Goal: Information Seeking & Learning: Learn about a topic

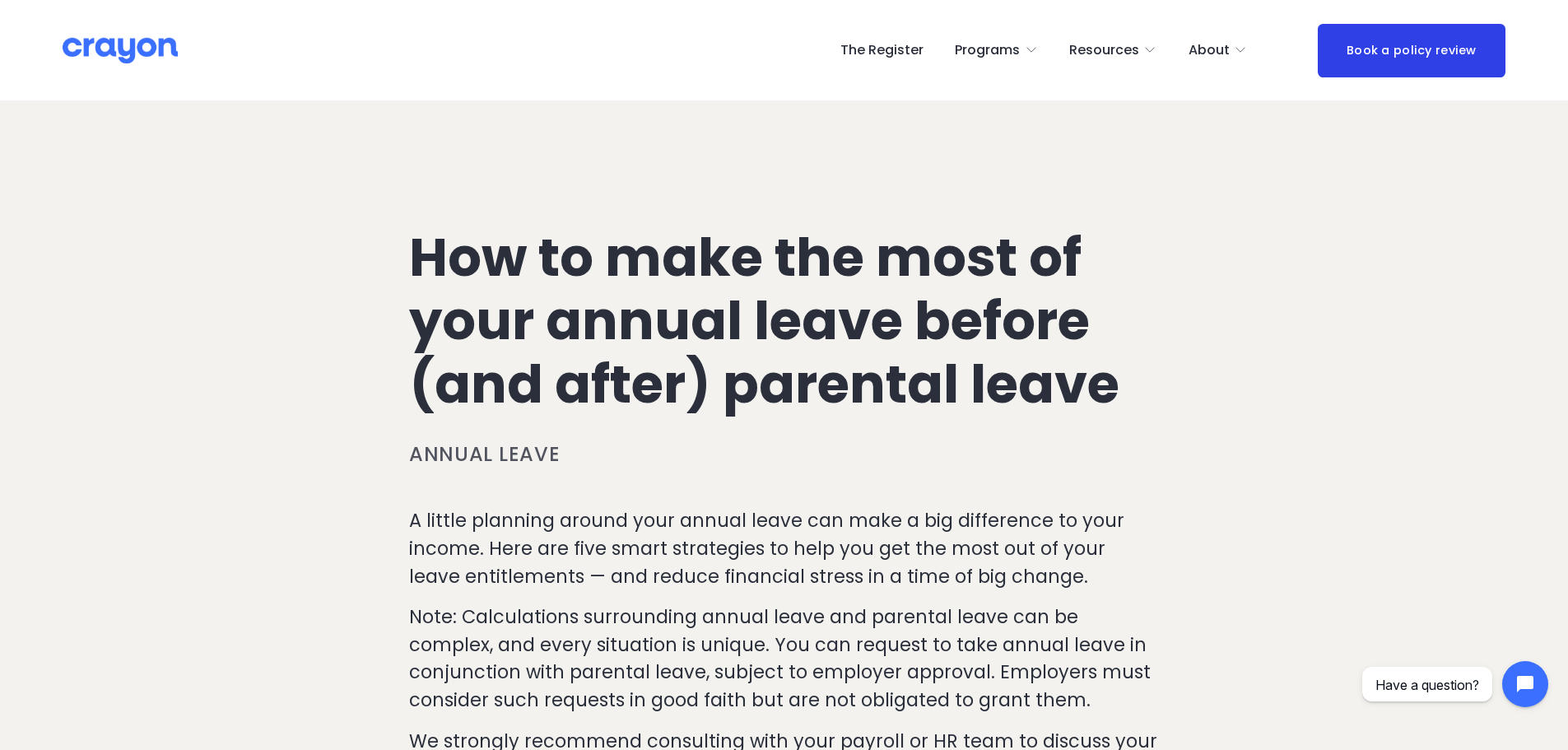
click at [86, 41] on img at bounding box center [120, 50] width 115 height 29
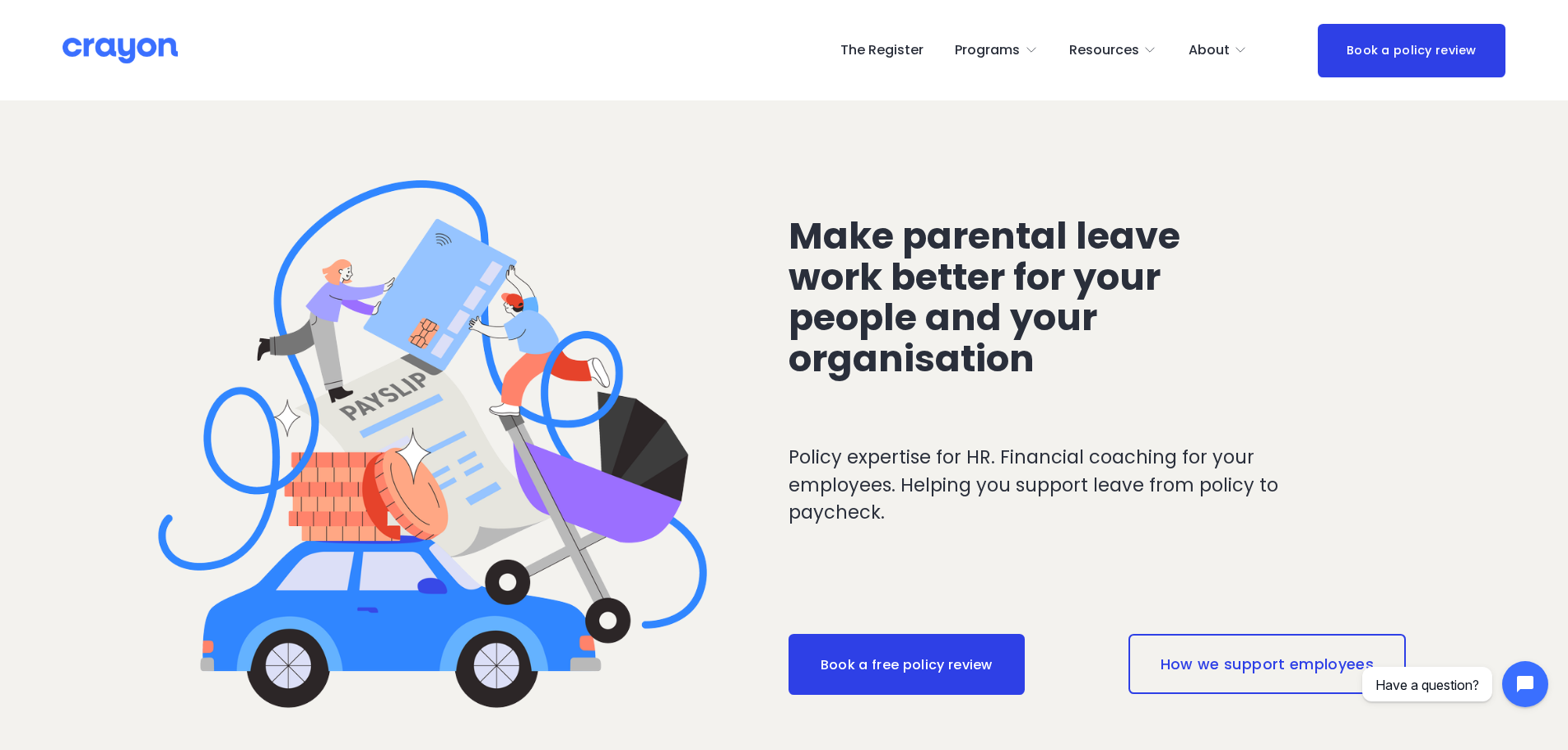
click at [0, 0] on span "Parent Hub" at bounding box center [0, 0] width 0 height 0
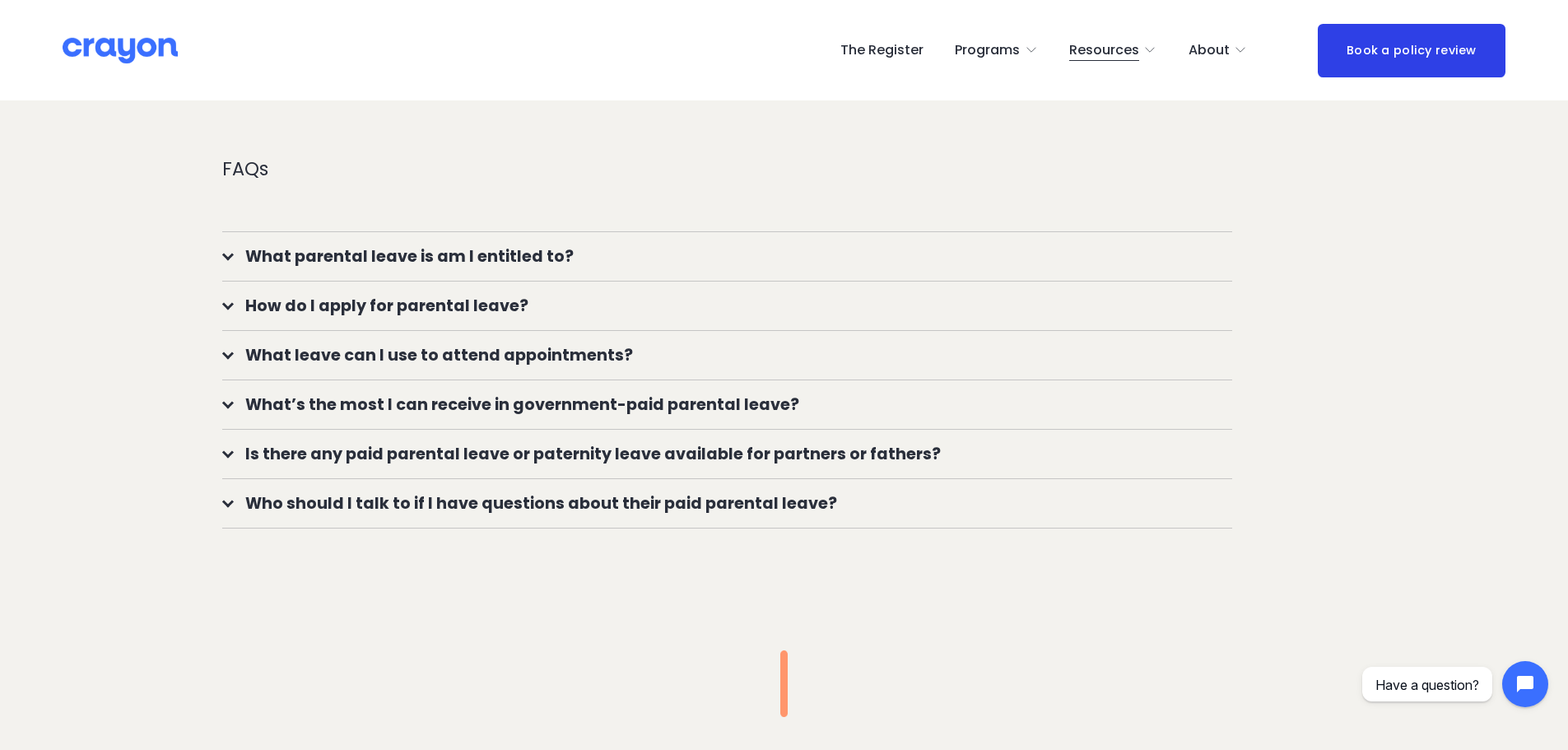
scroll to position [1483, 0]
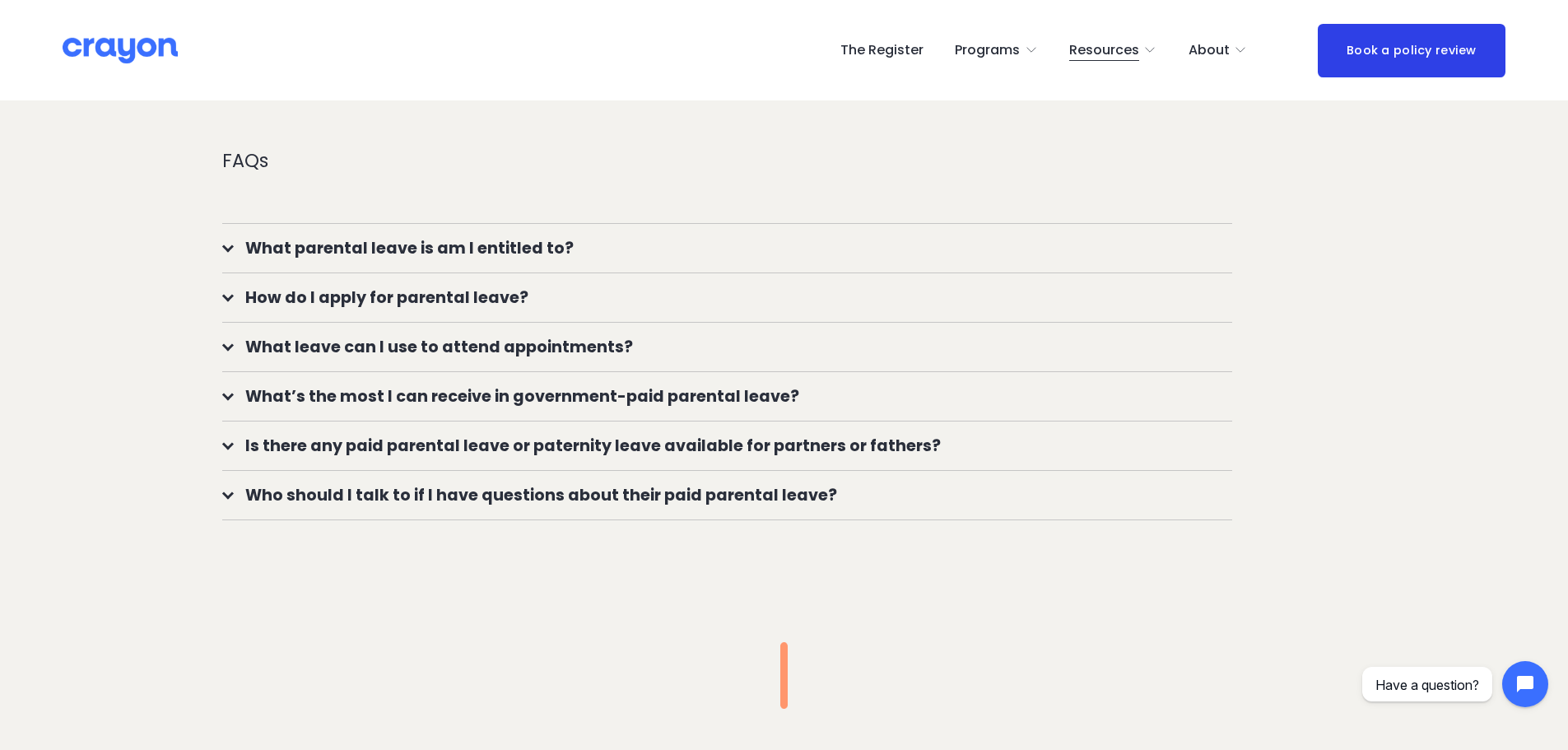
click at [230, 400] on div at bounding box center [228, 397] width 12 height 12
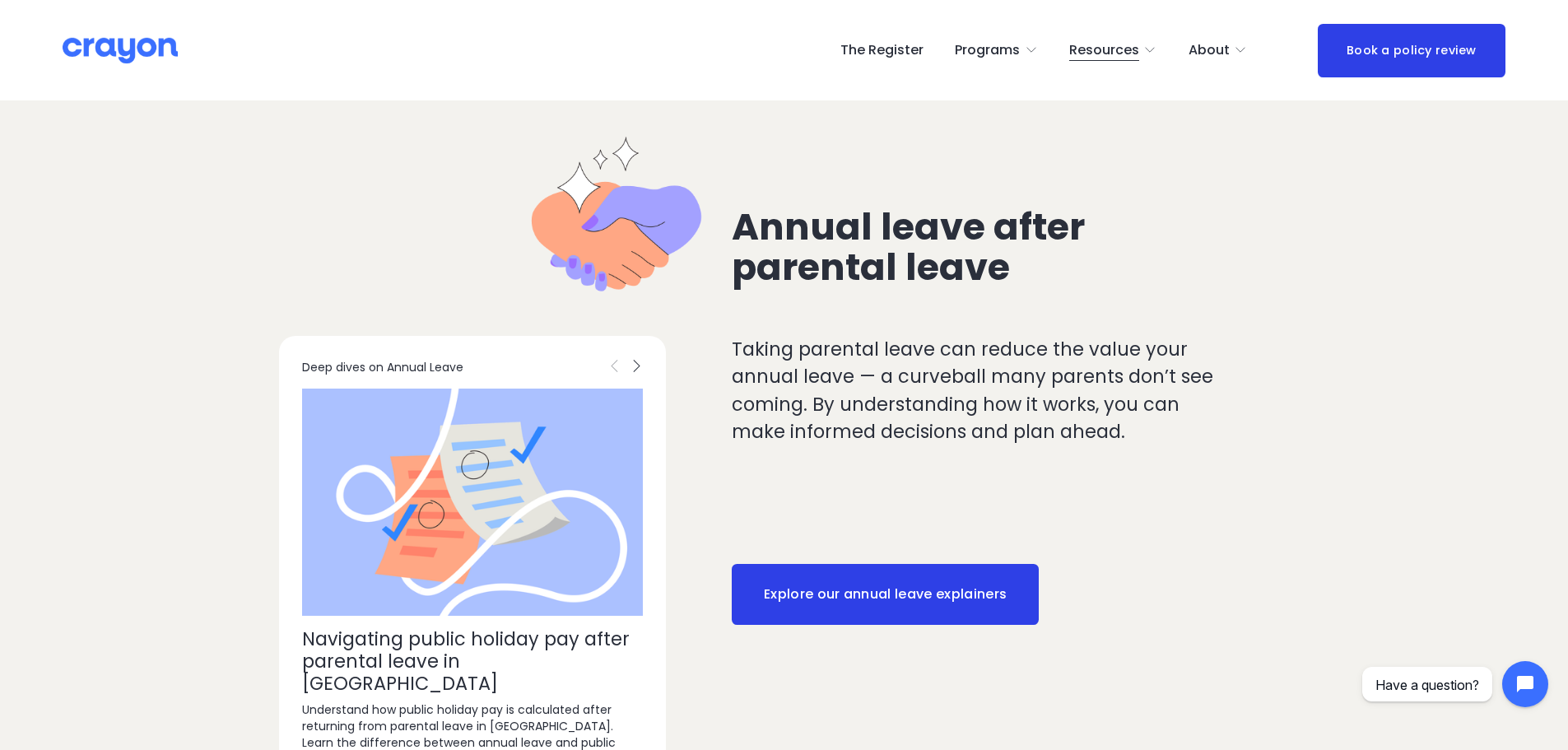
scroll to position [2333, 0]
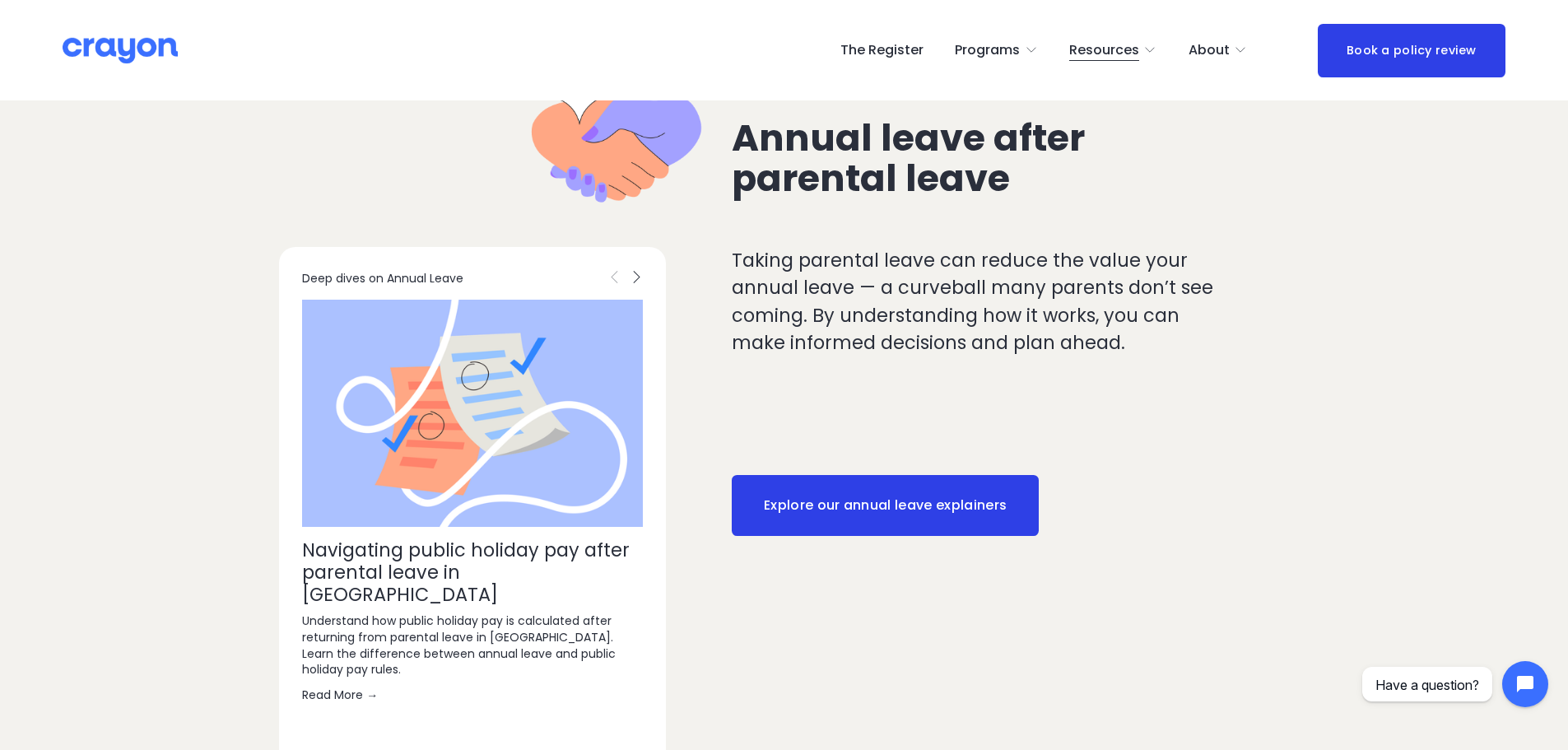
click at [987, 487] on link "Explore our annual leave explainers" at bounding box center [884, 505] width 307 height 61
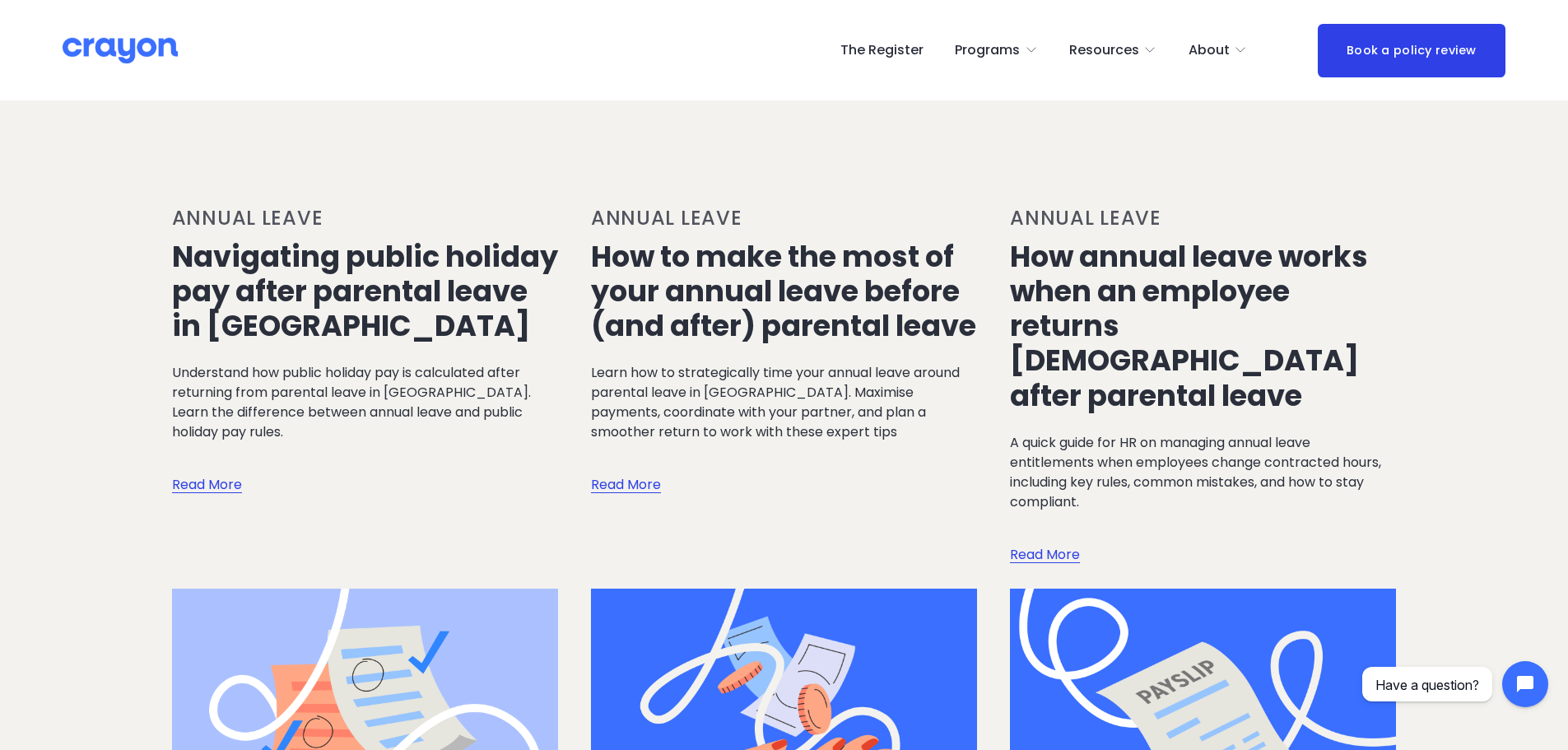
scroll to position [326, 0]
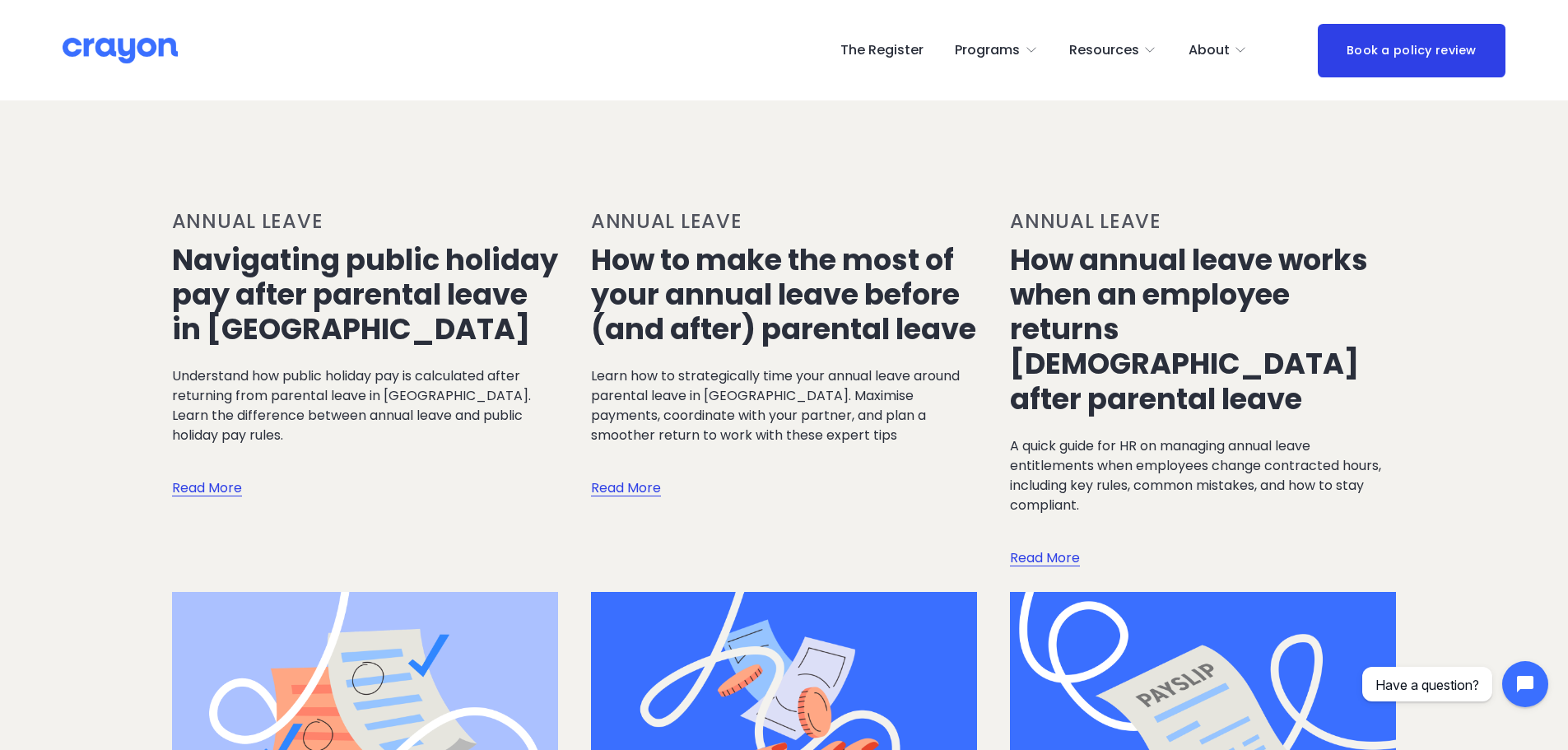
click at [329, 315] on link "Navigating public holiday pay after parental leave in New Zealand" at bounding box center [365, 295] width 386 height 110
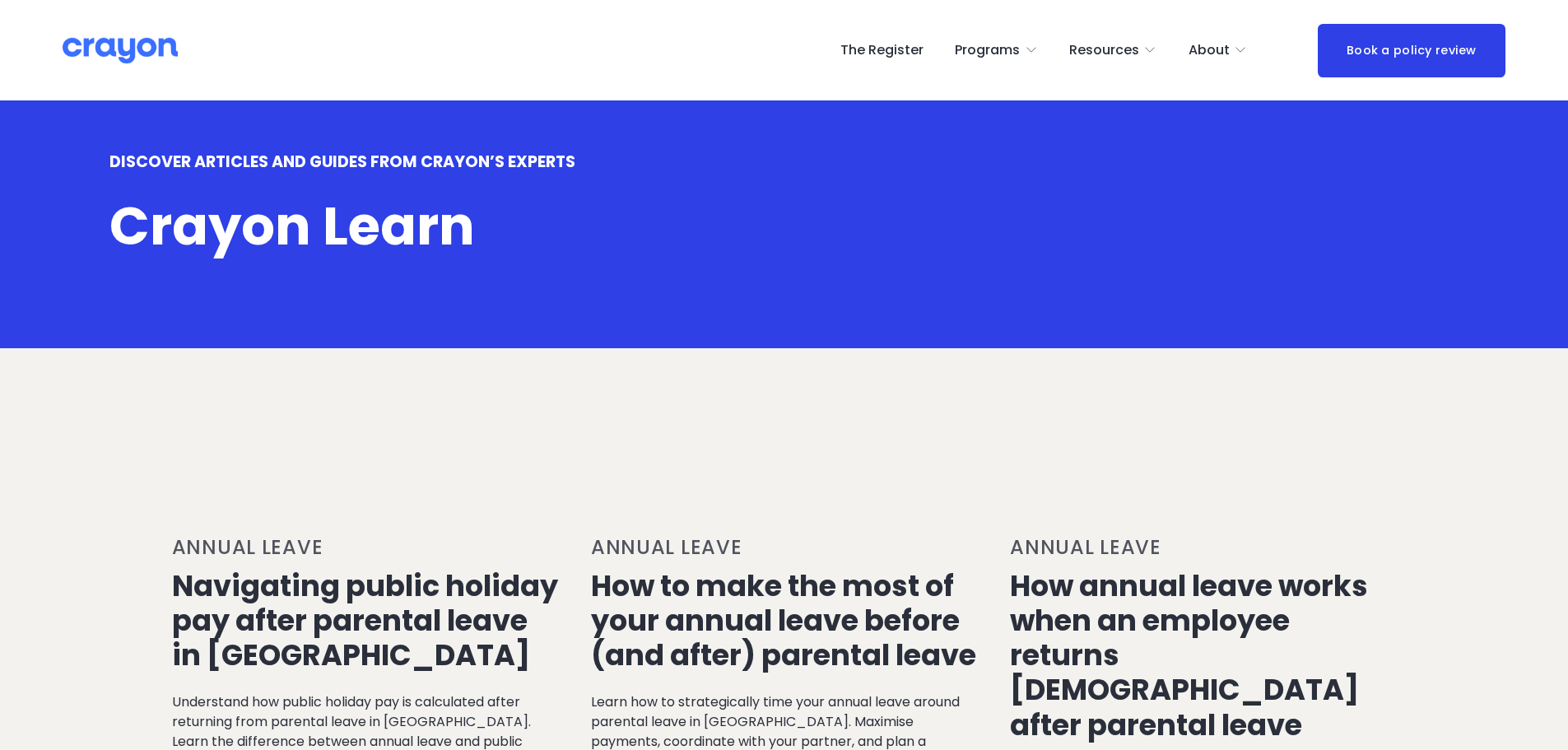
scroll to position [326, 0]
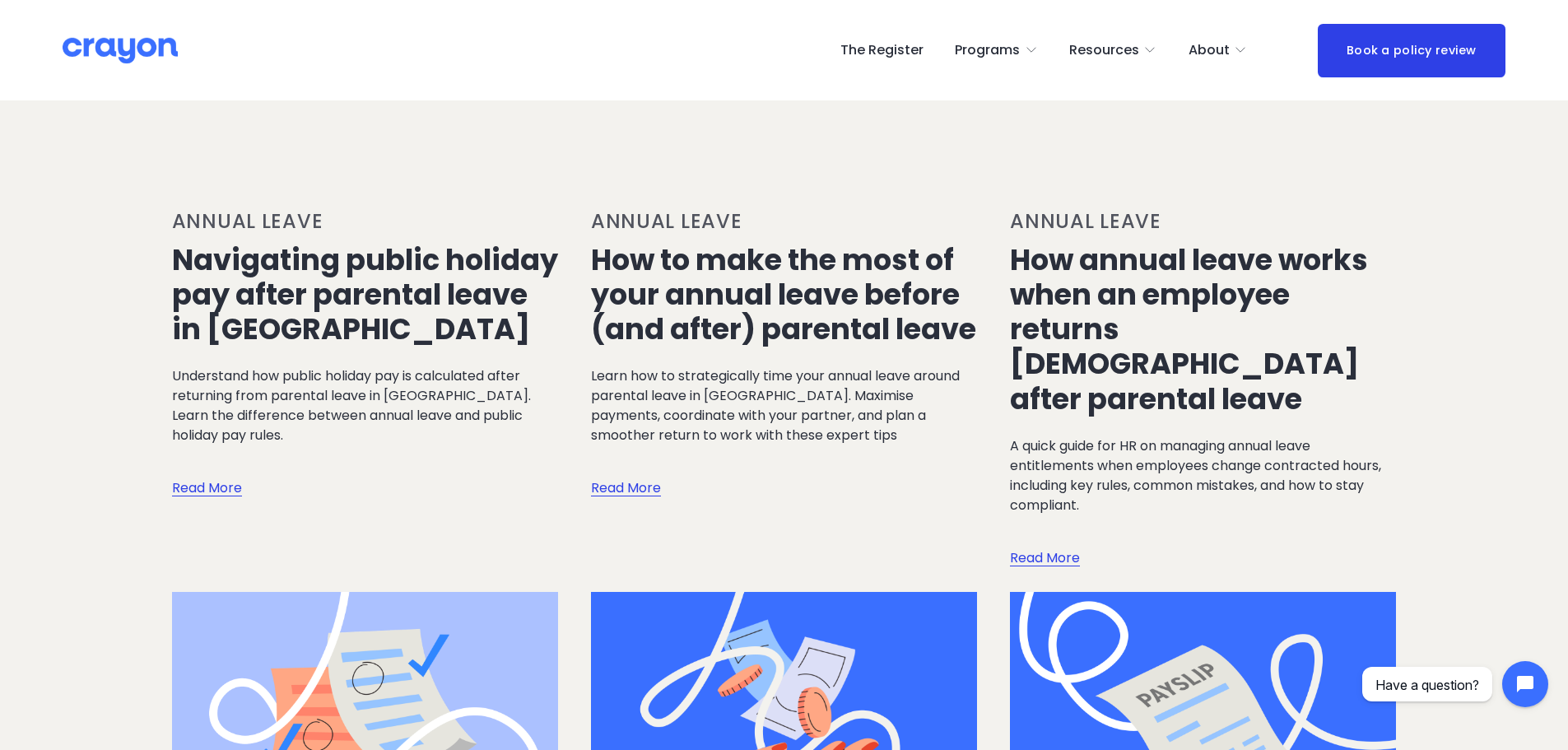
click at [885, 325] on link "How to make the most of your annual leave before (and after) parental leave" at bounding box center [784, 295] width 386 height 110
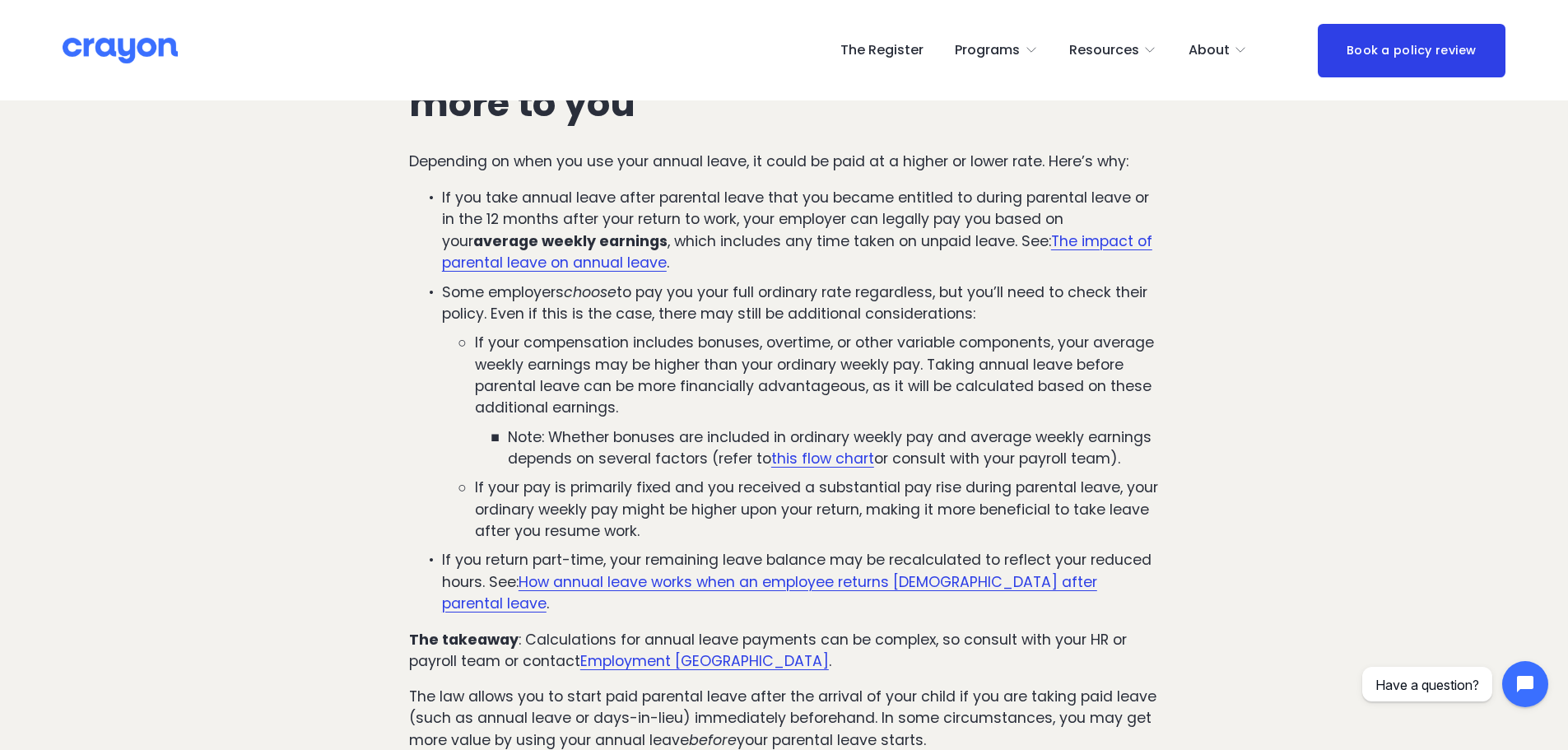
scroll to position [742, 0]
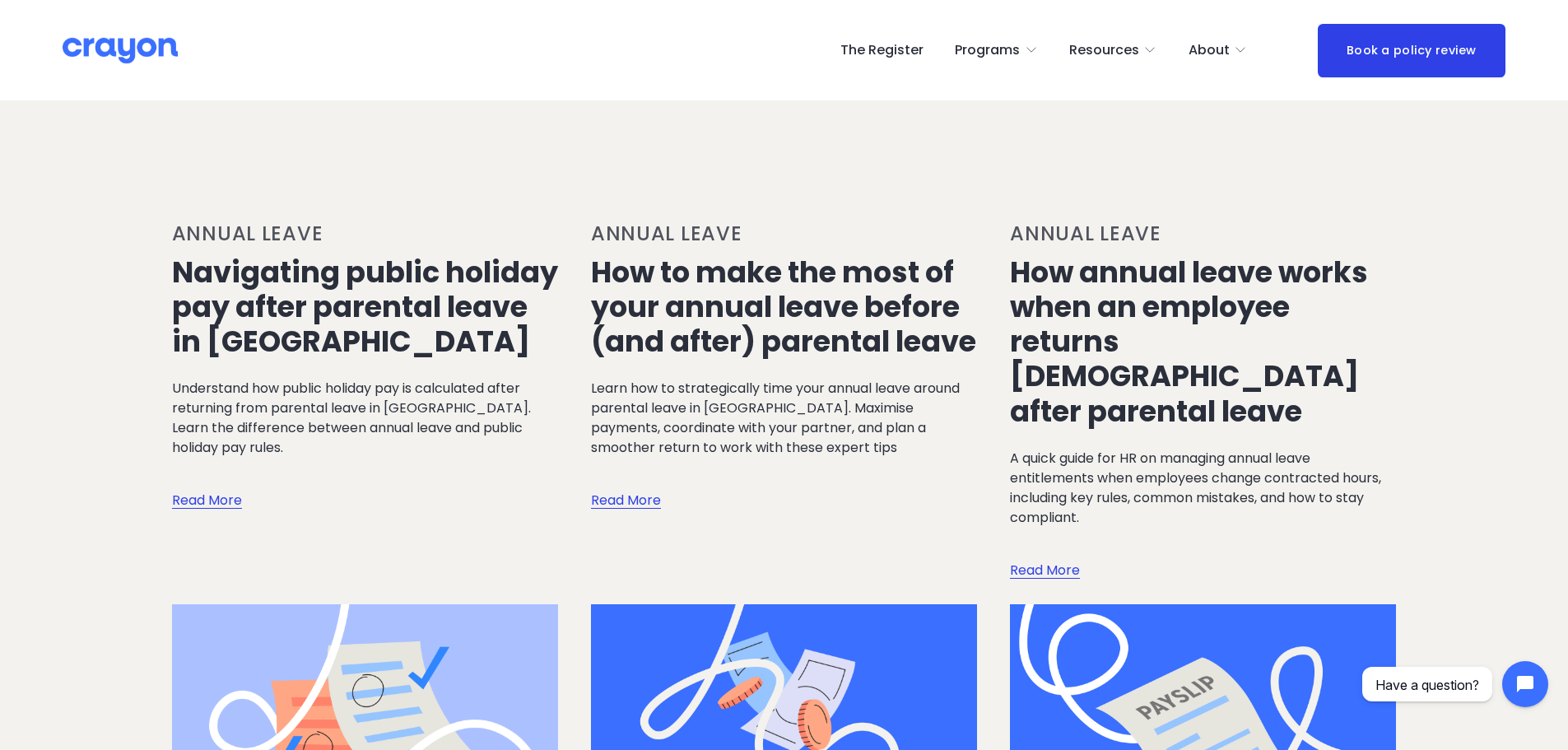
scroll to position [292, 0]
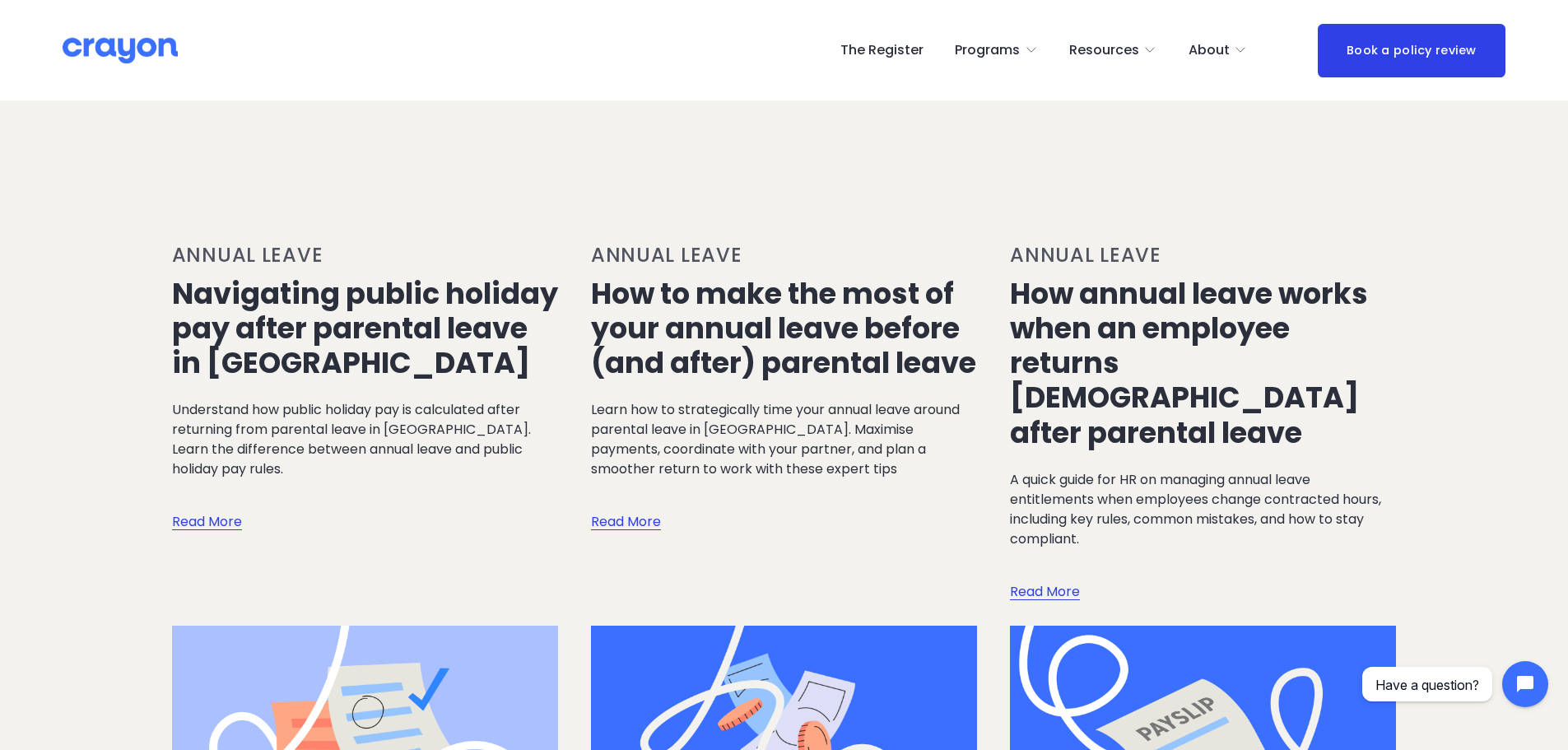
click at [906, 358] on h1 "How to make the most of your annual leave before (and after) parental leave" at bounding box center [784, 329] width 386 height 105
click at [852, 336] on link "How to make the most of your annual leave before (and after) parental leave" at bounding box center [784, 328] width 386 height 110
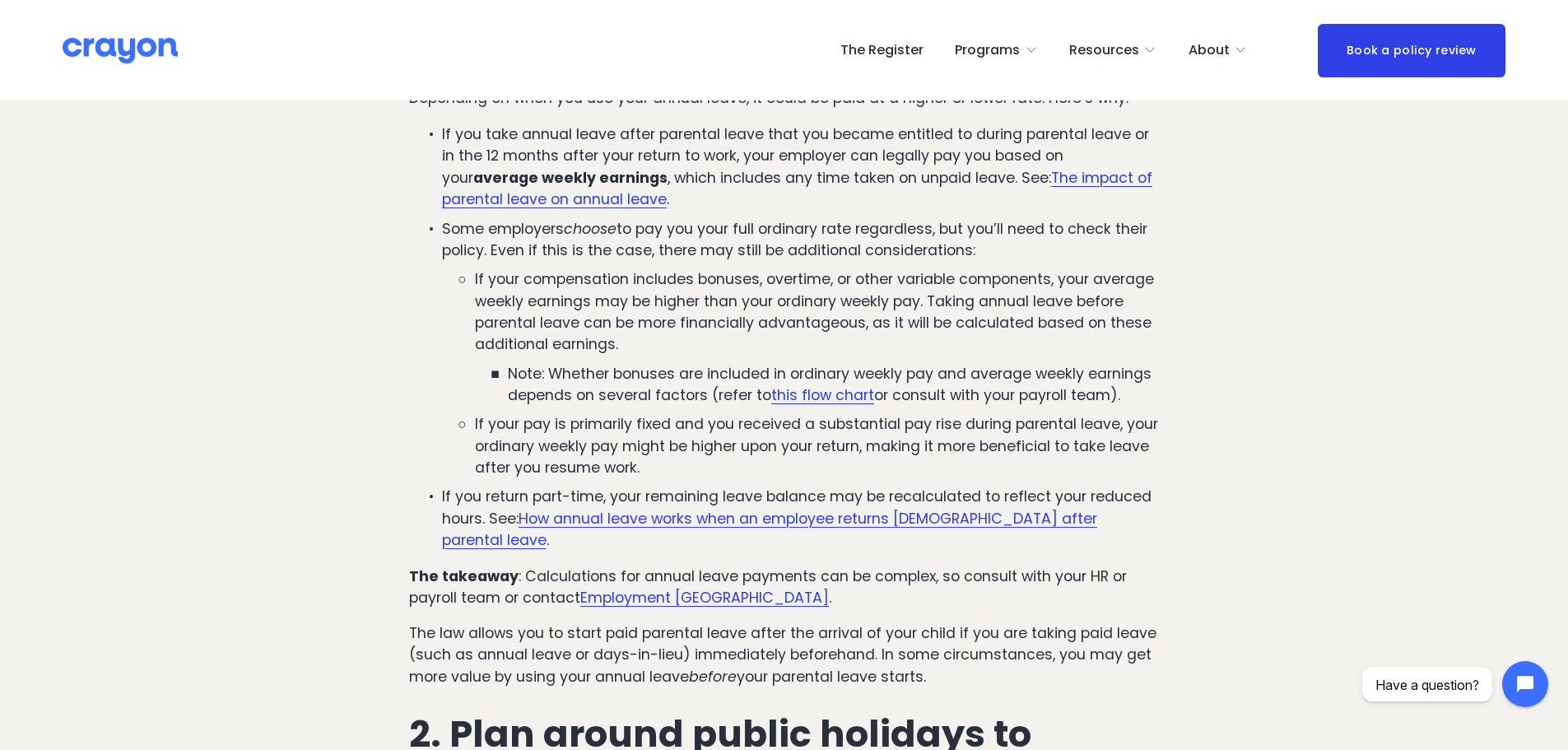
scroll to position [954, 0]
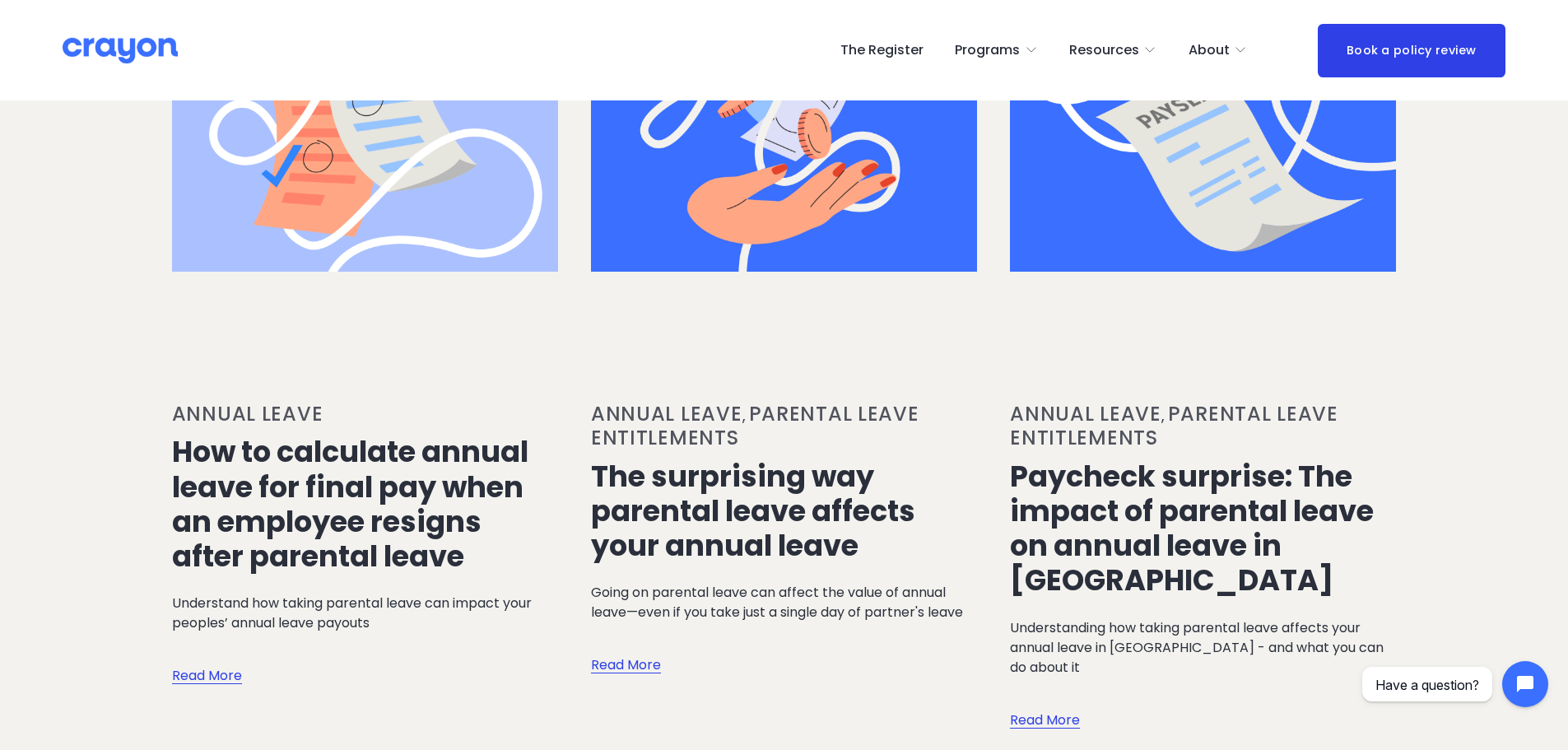
scroll to position [1078, 0]
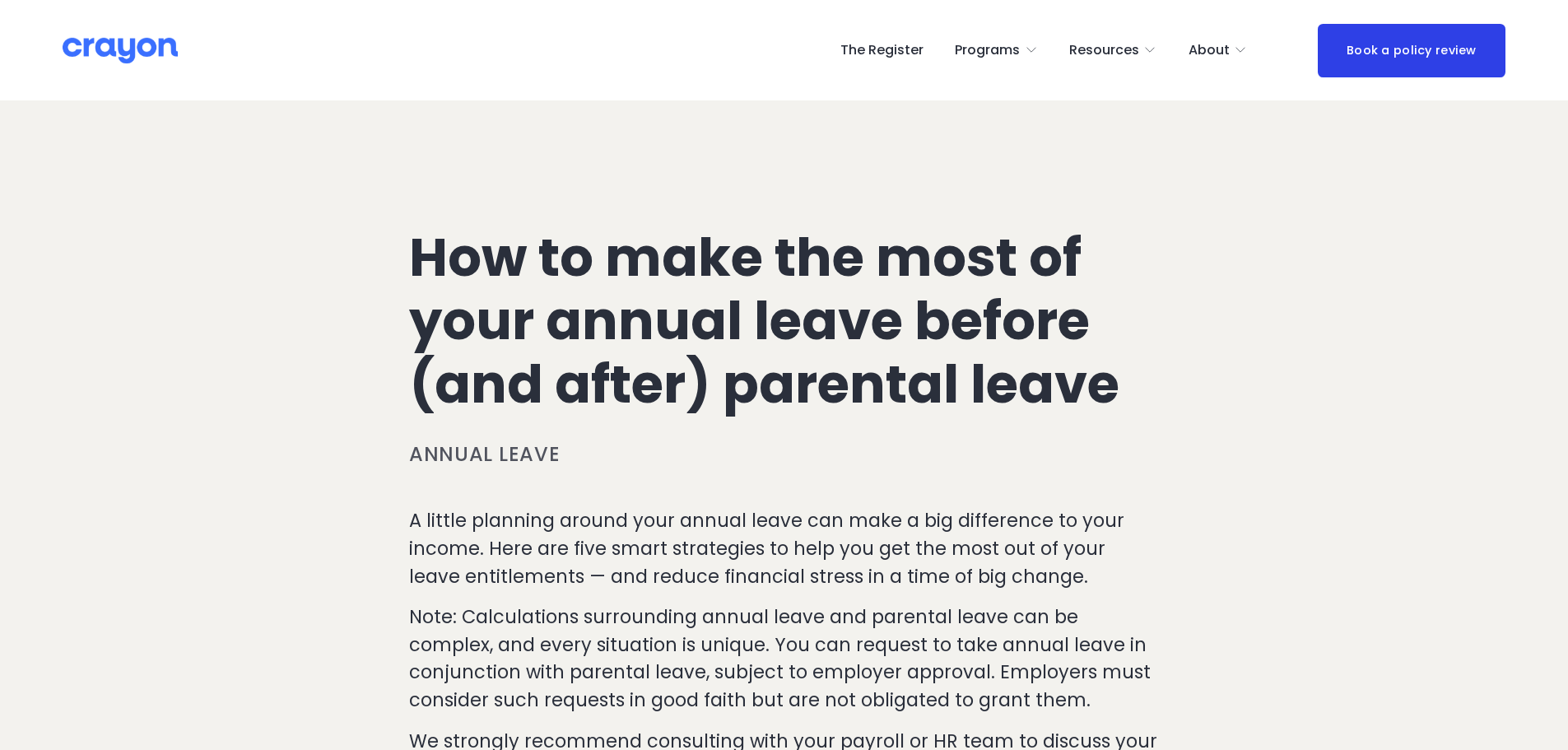
click at [1190, 49] on nav "The Register Programs Pulse: Annual Financial Health Check Nest: Baby Prep Rest…" at bounding box center [1043, 50] width 407 height 26
click at [1207, 49] on span "About" at bounding box center [1208, 51] width 41 height 24
click at [0, 0] on span "About Us" at bounding box center [0, 0] width 0 height 0
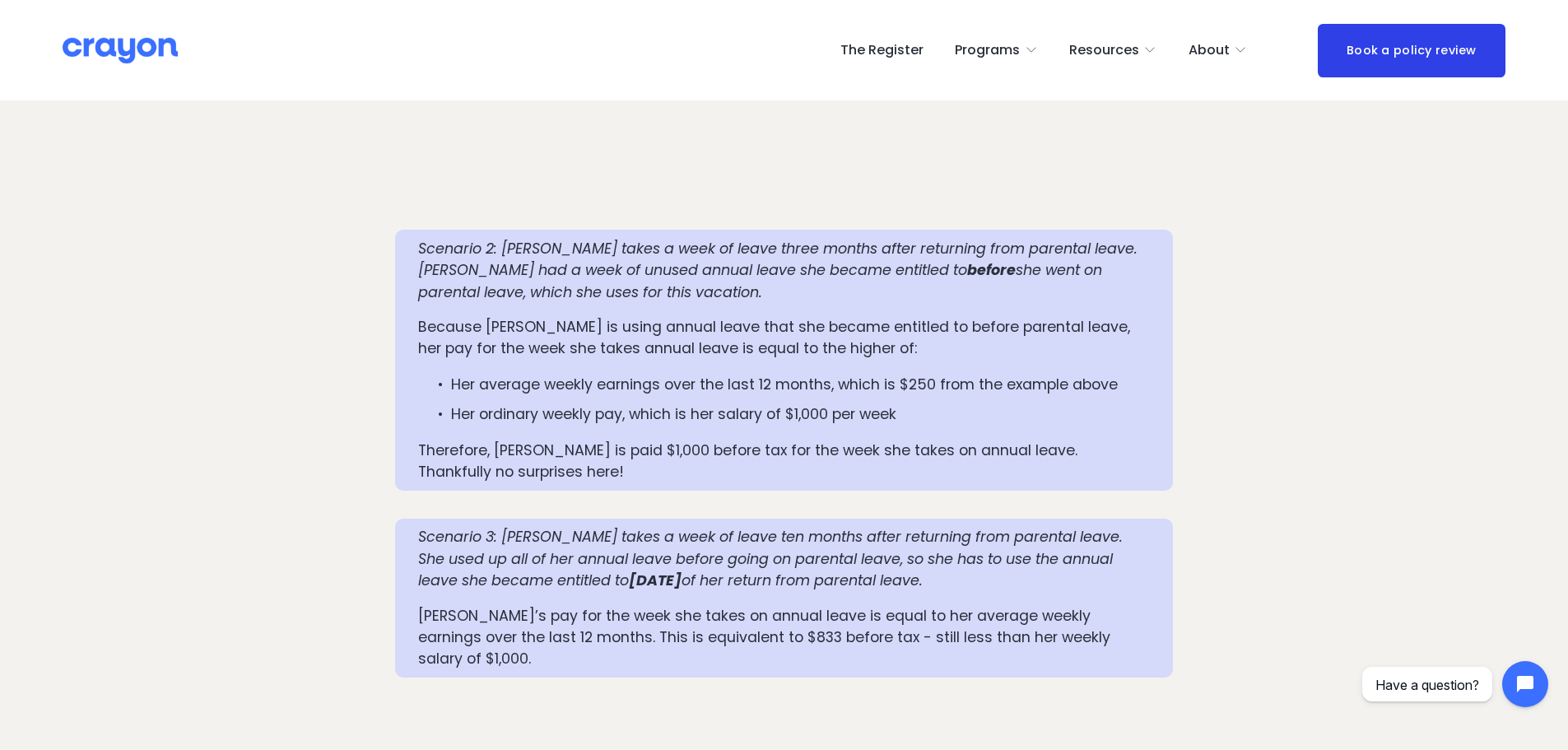
scroll to position [2076, 0]
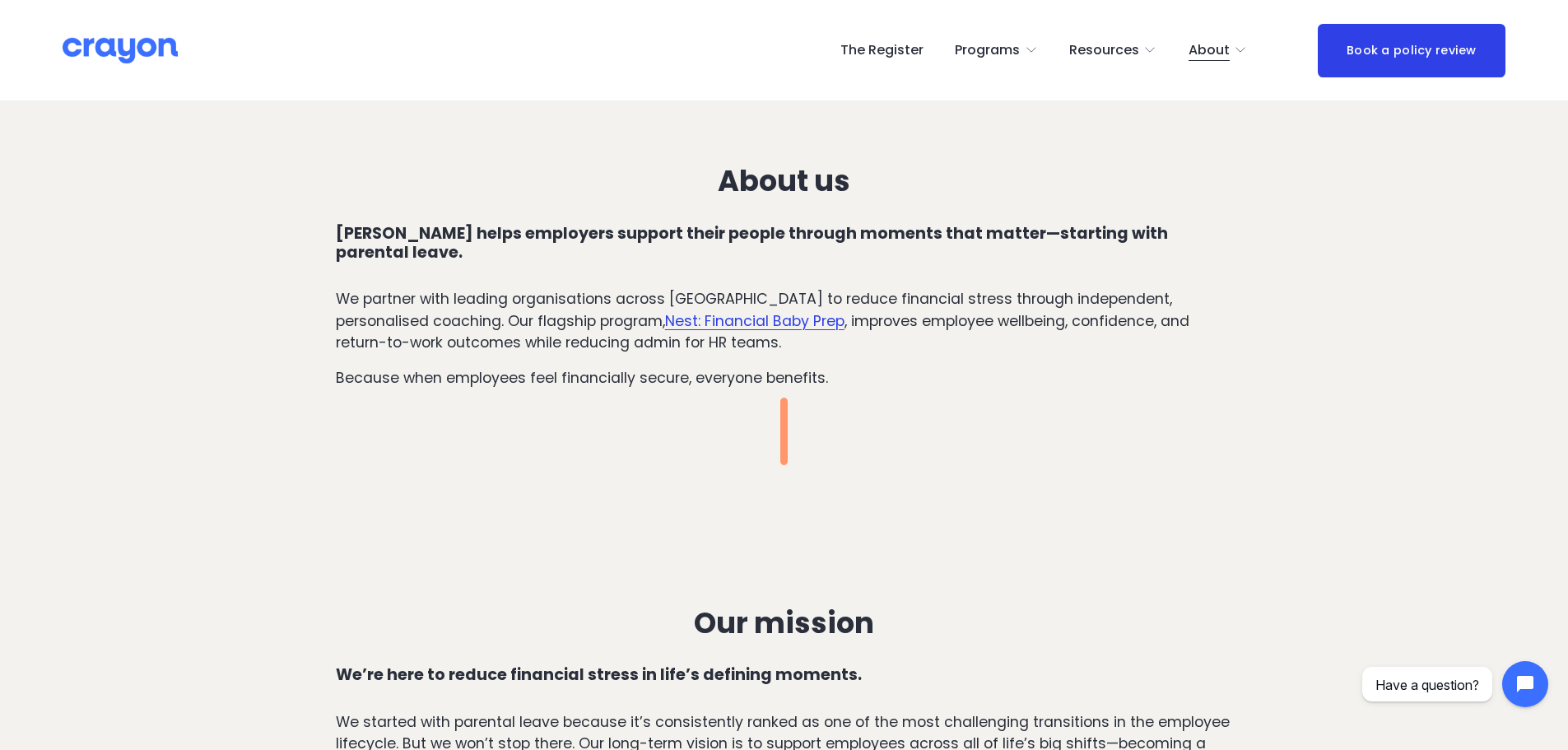
scroll to position [335, 0]
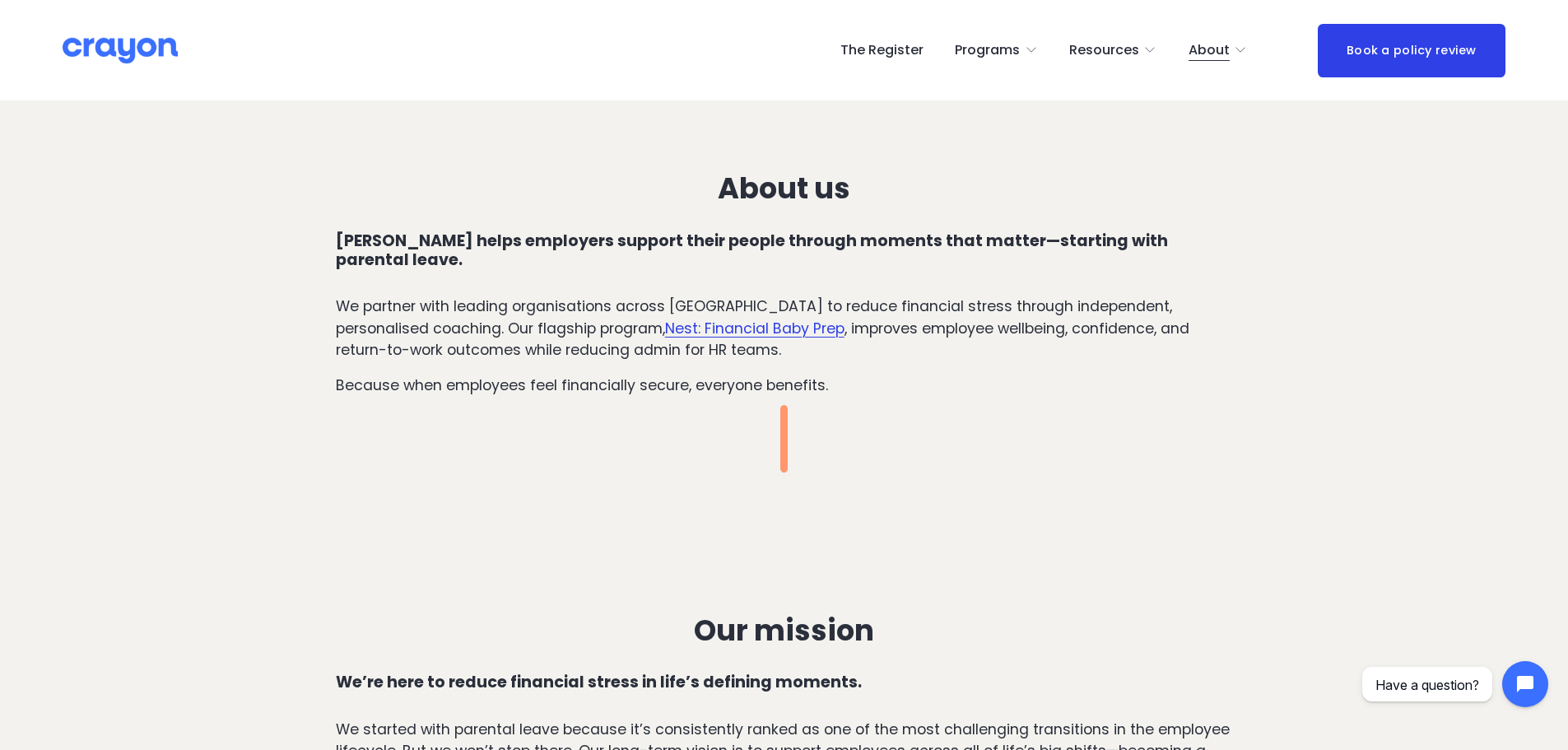
click at [1105, 47] on span "Resources" at bounding box center [1104, 51] width 70 height 24
click at [0, 0] on span "Parent Hub" at bounding box center [0, 0] width 0 height 0
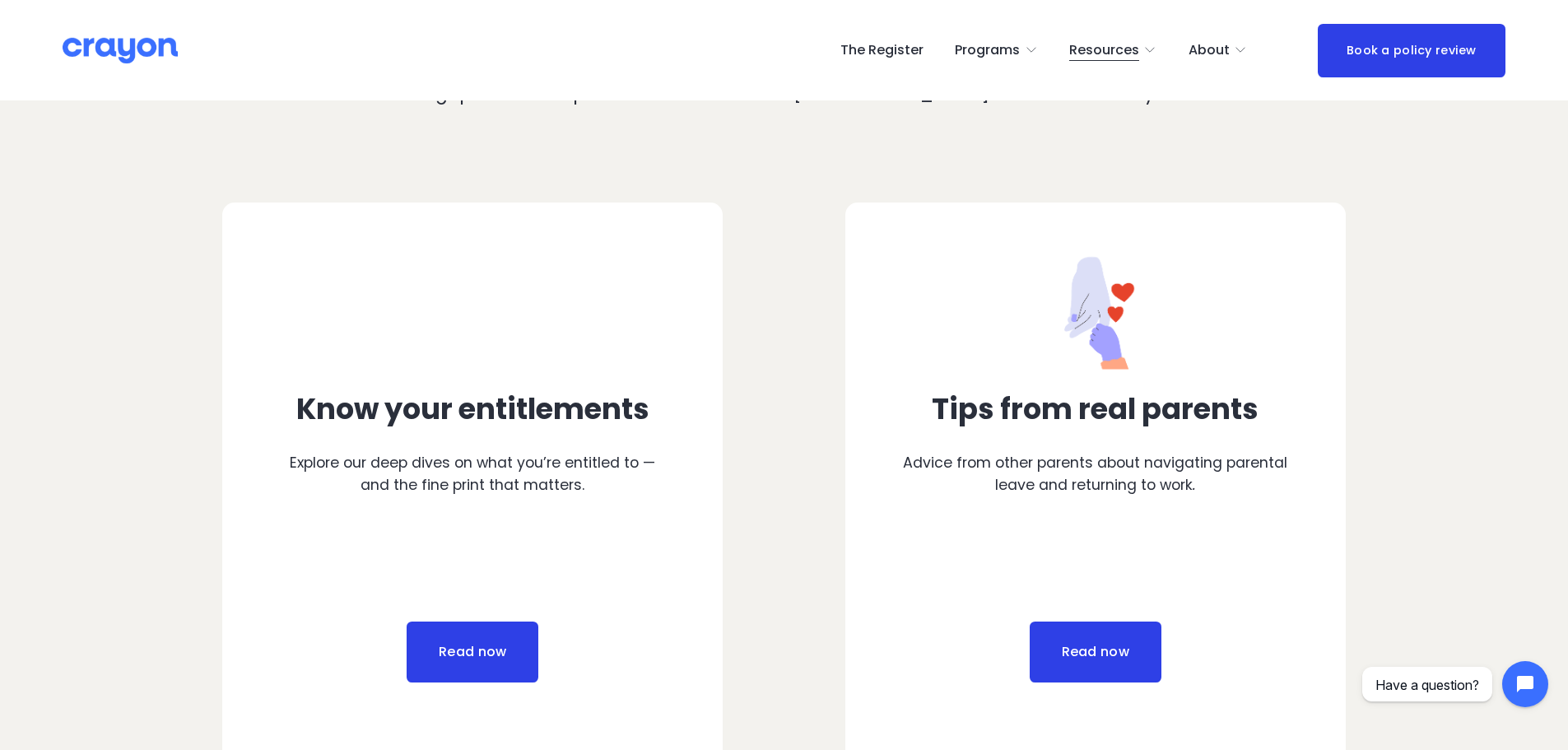
scroll to position [765, 0]
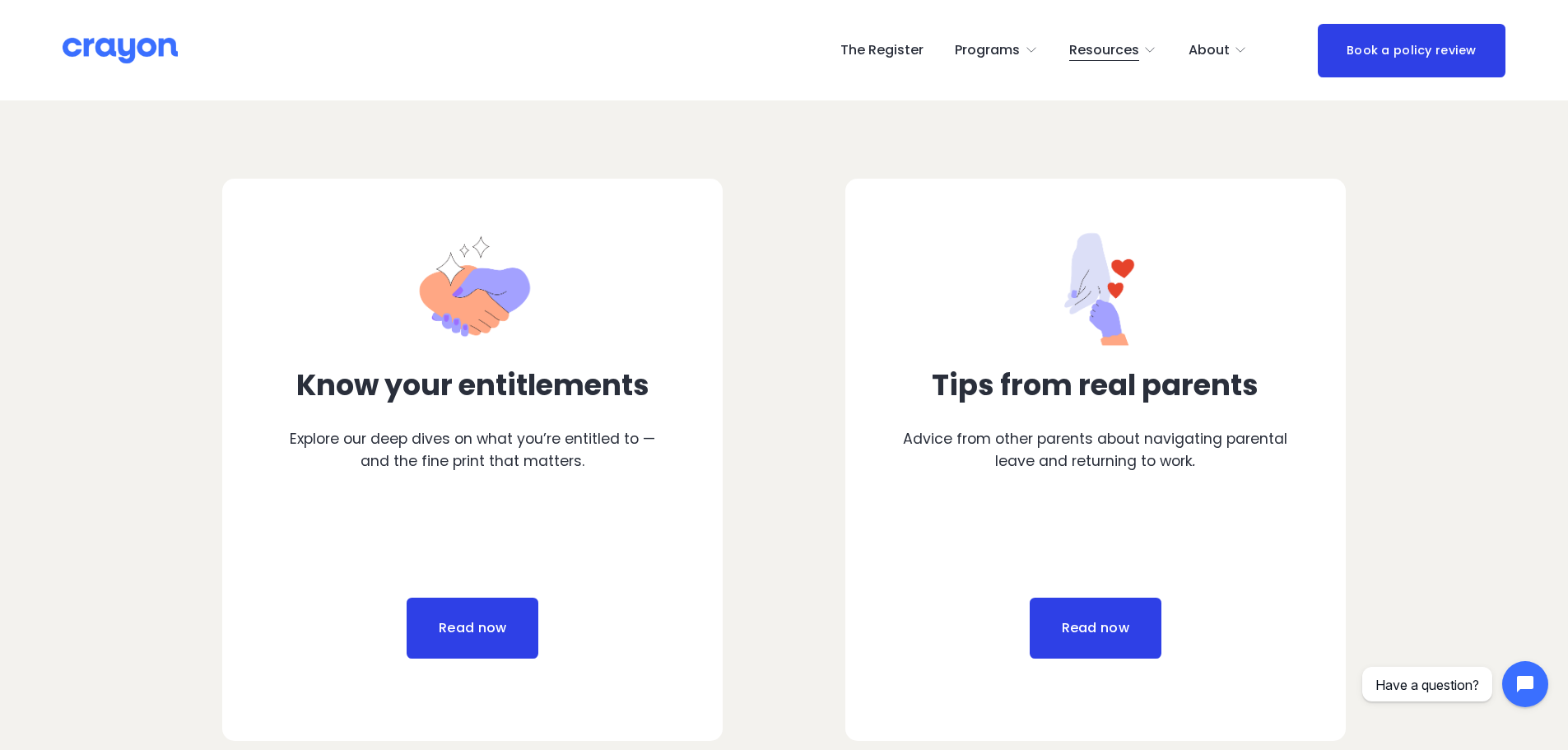
click at [488, 614] on link "Read now" at bounding box center [473, 628] width 132 height 61
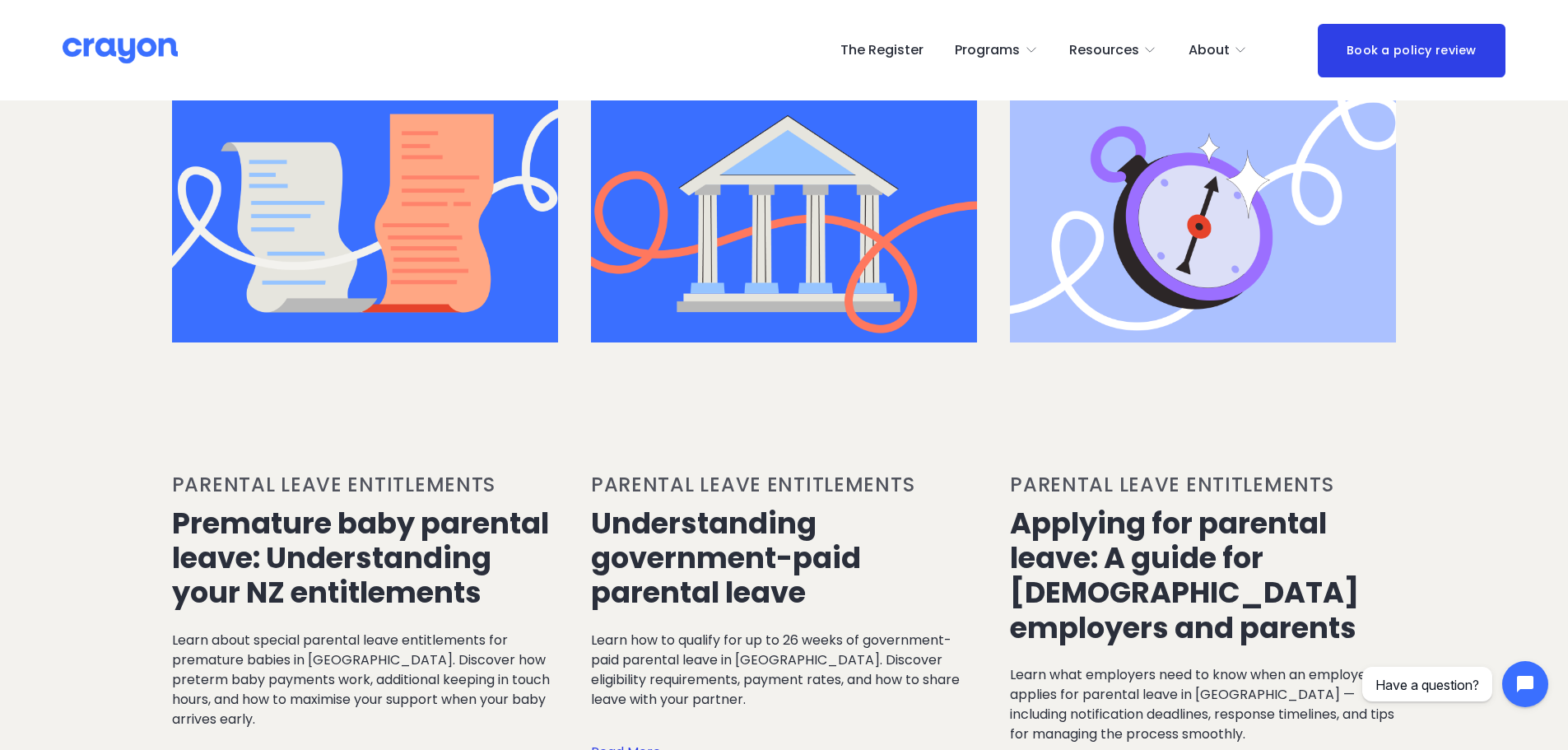
scroll to position [1558, 0]
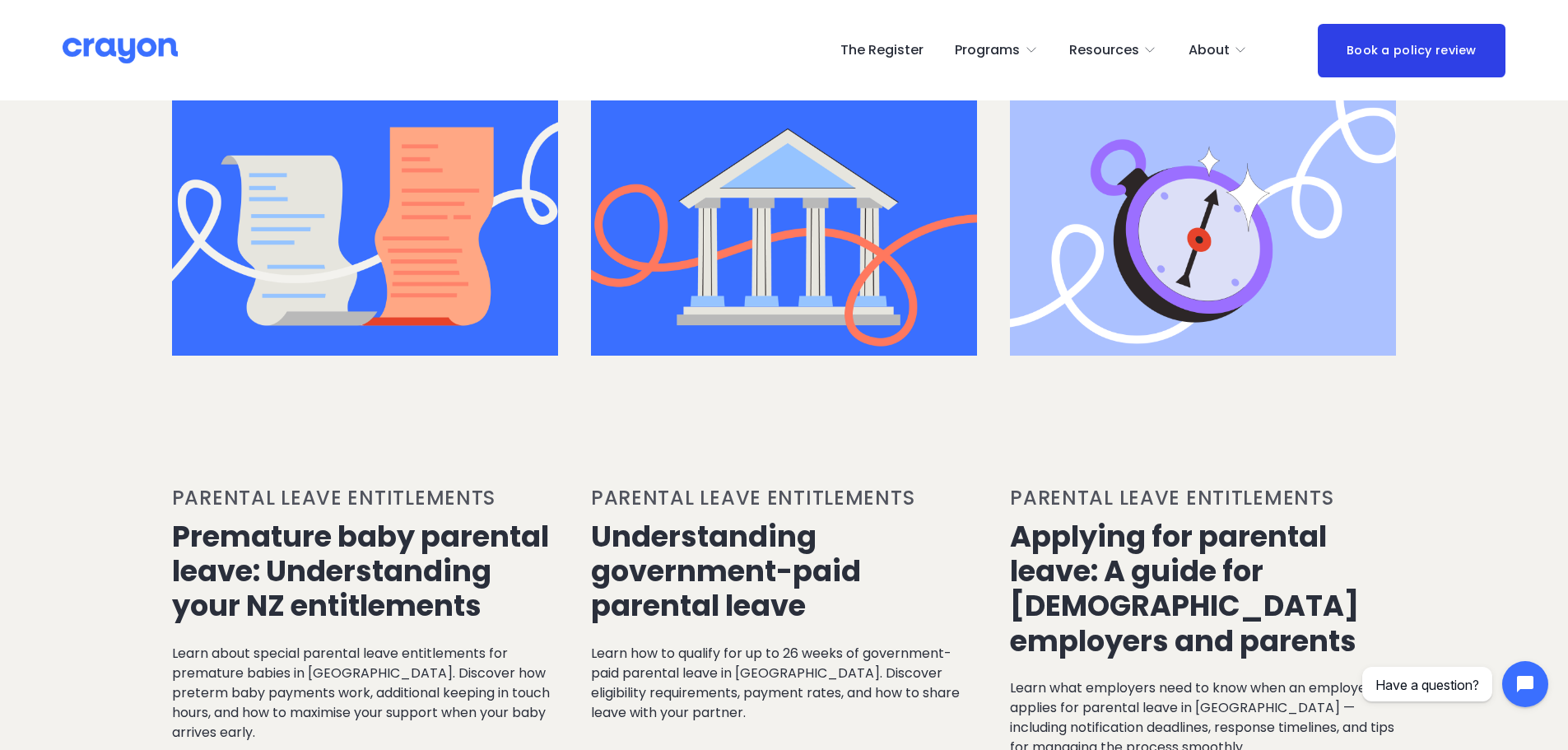
click at [458, 545] on link "Premature baby parental leave: Understanding your NZ entitlements" at bounding box center [360, 571] width 377 height 110
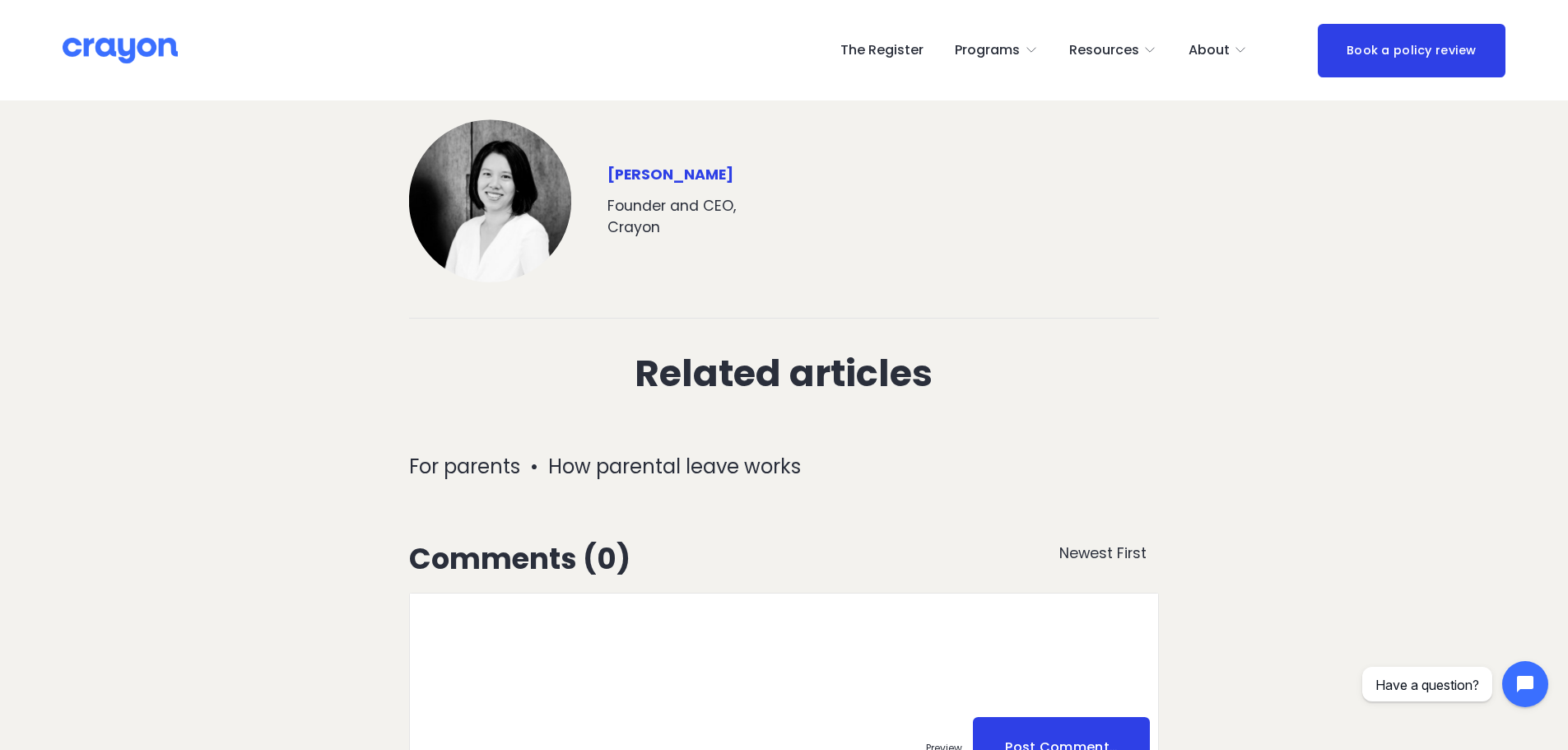
scroll to position [2979, 0]
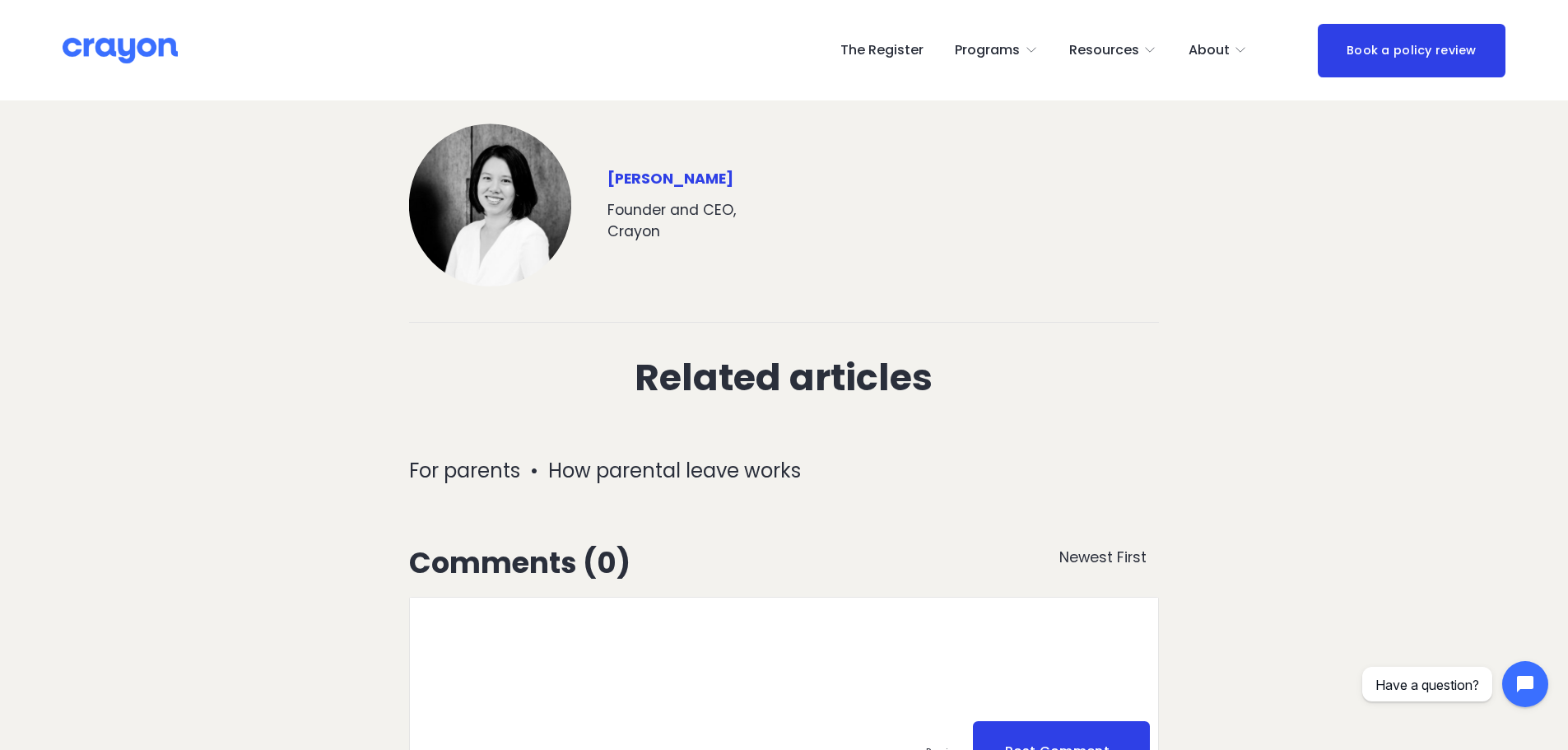
click at [128, 59] on img at bounding box center [120, 50] width 115 height 29
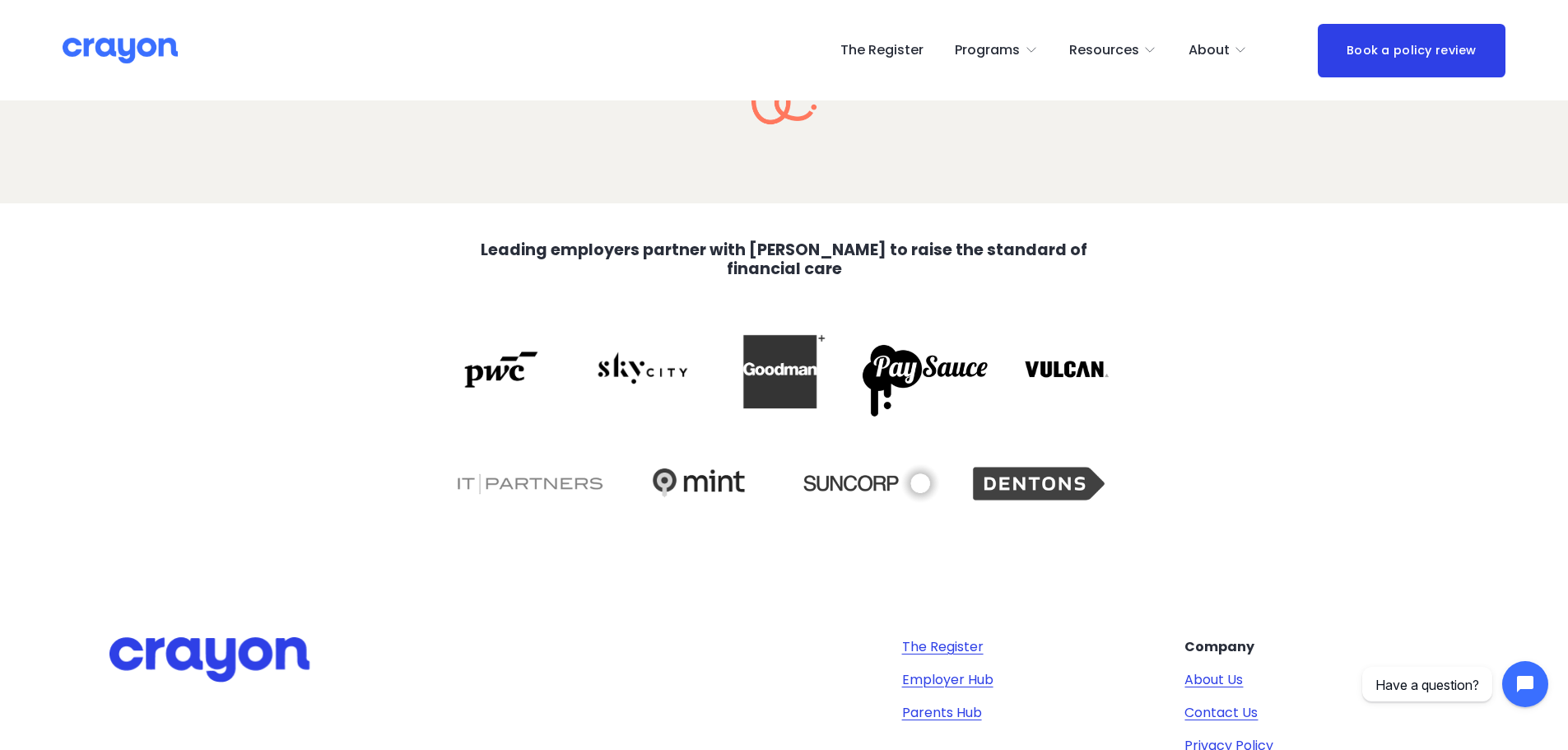
scroll to position [3310, 0]
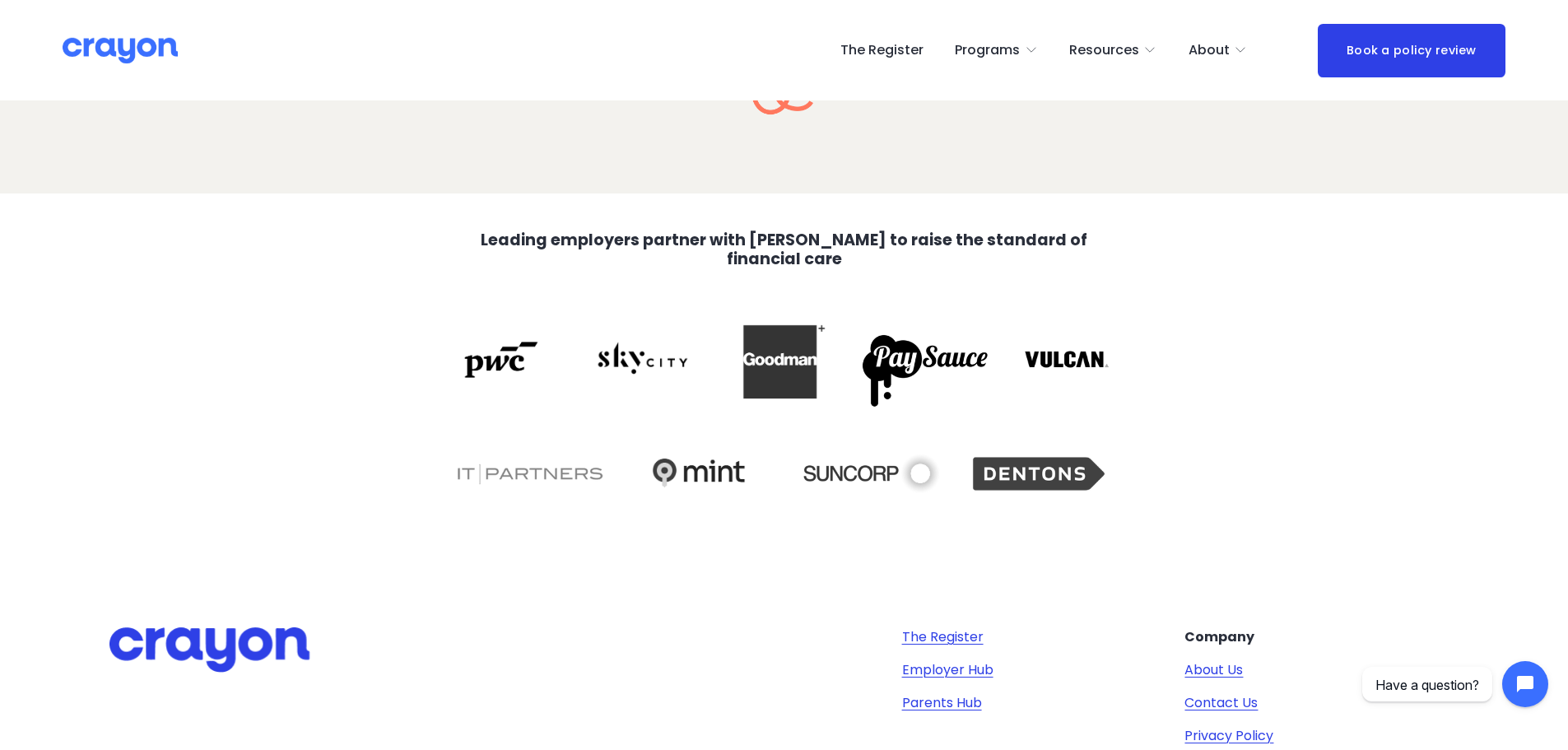
click at [0, 0] on span "Parent Hub" at bounding box center [0, 0] width 0 height 0
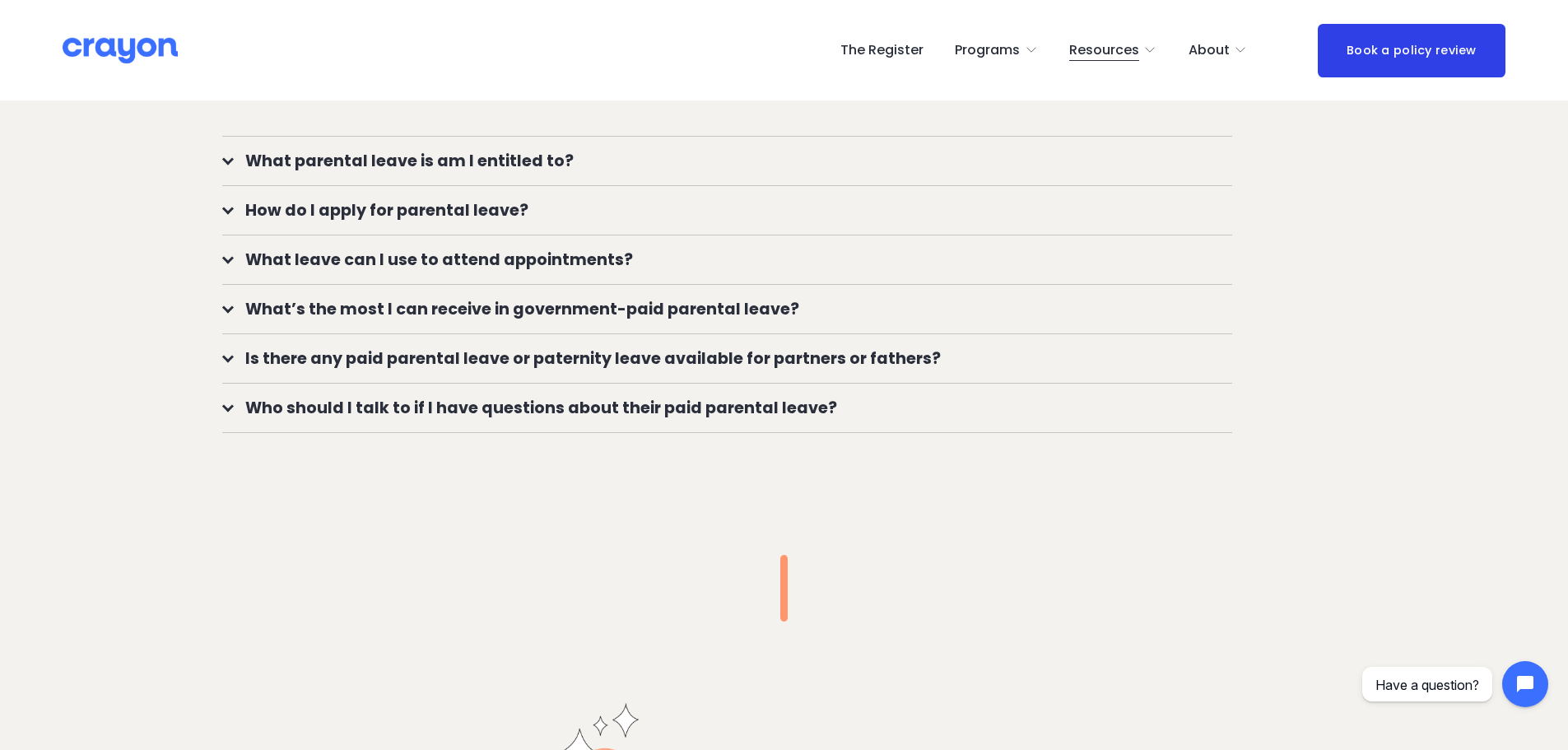
scroll to position [1594, 0]
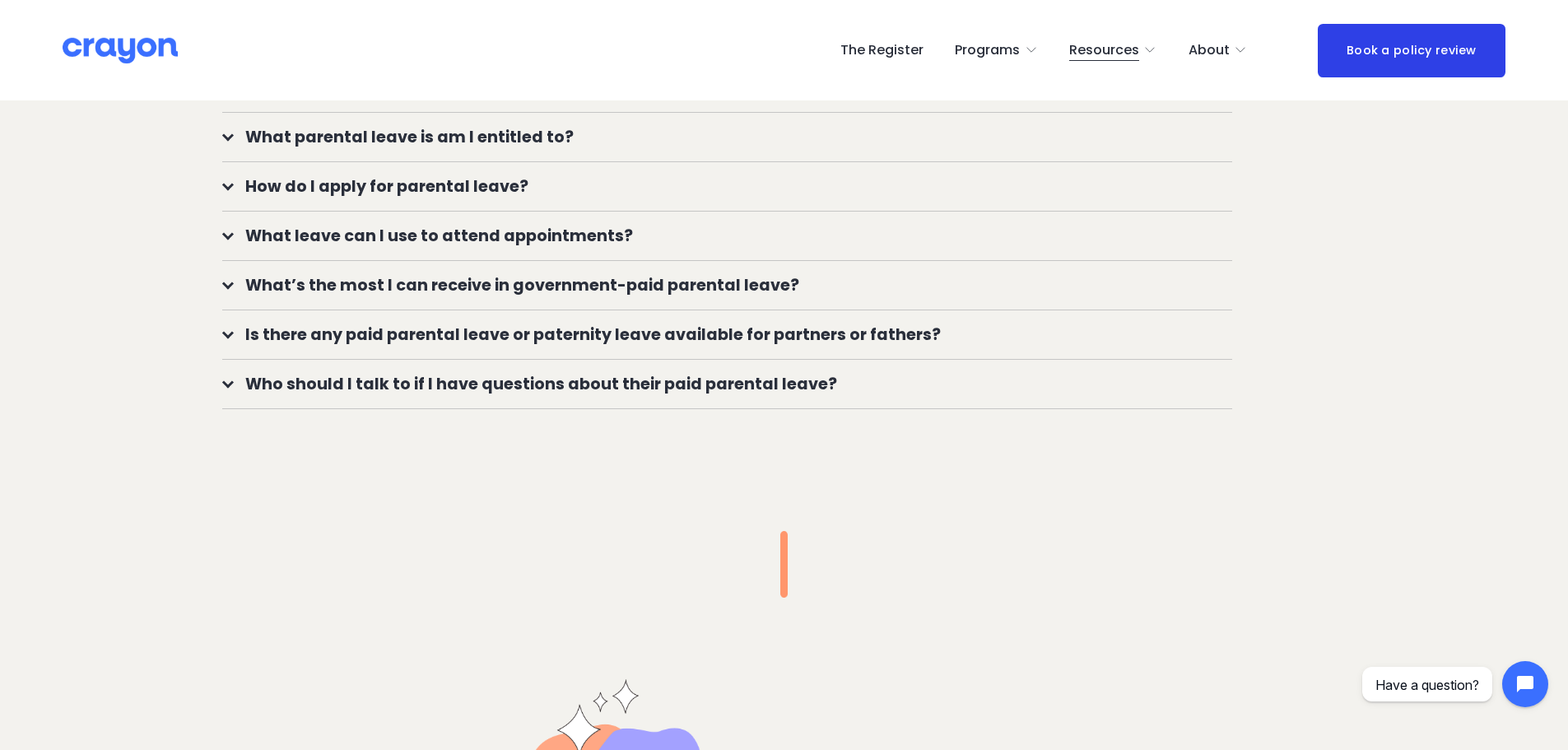
click at [856, 292] on span "What’s the most I can receive in government-paid parental leave?" at bounding box center [733, 285] width 998 height 24
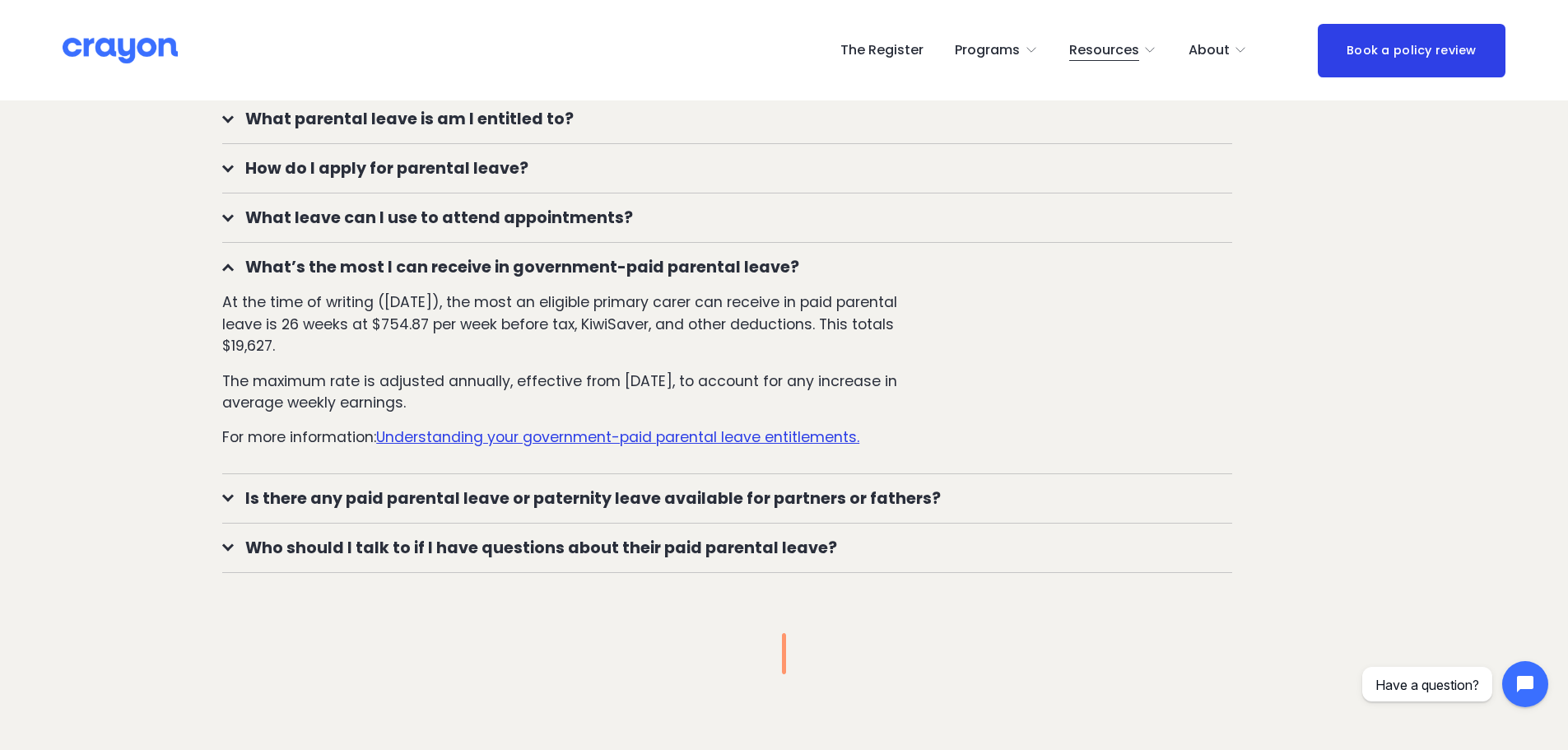
scroll to position [1595, 0]
